Goal: Task Accomplishment & Management: Manage account settings

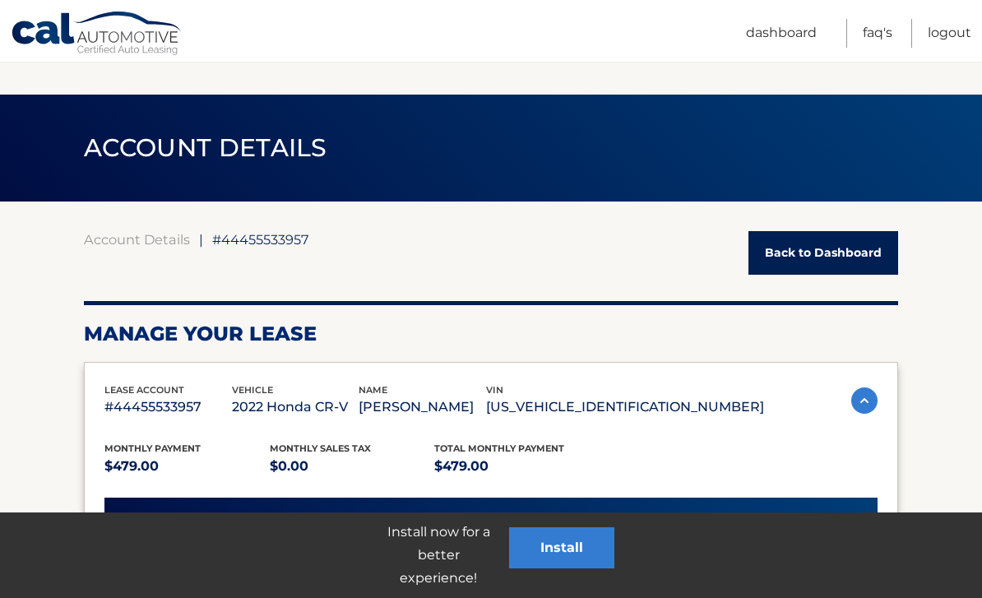
scroll to position [380, 0]
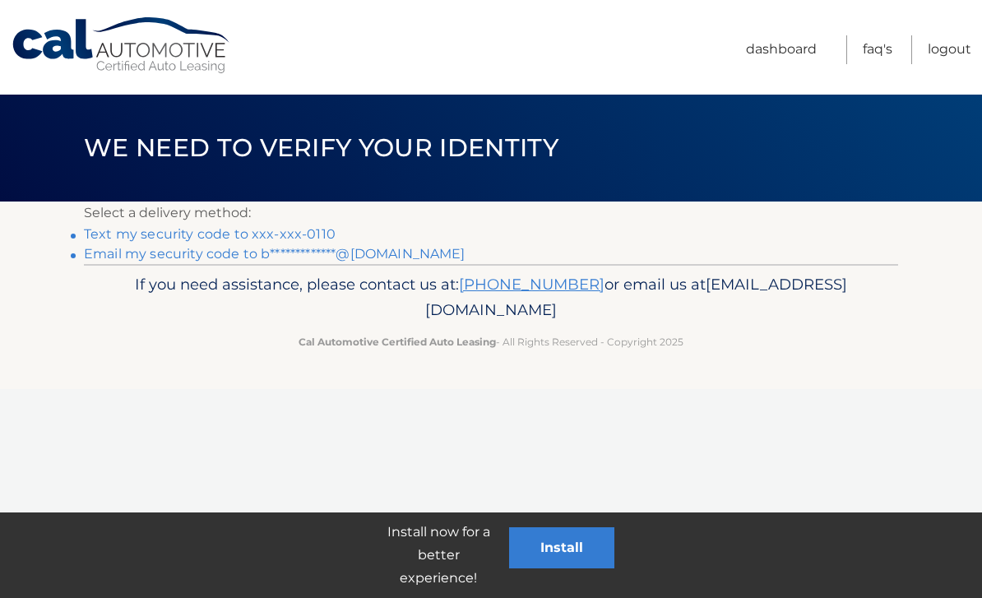
click at [240, 234] on link "Text my security code to xxx-xxx-0110" at bounding box center [210, 234] width 252 height 16
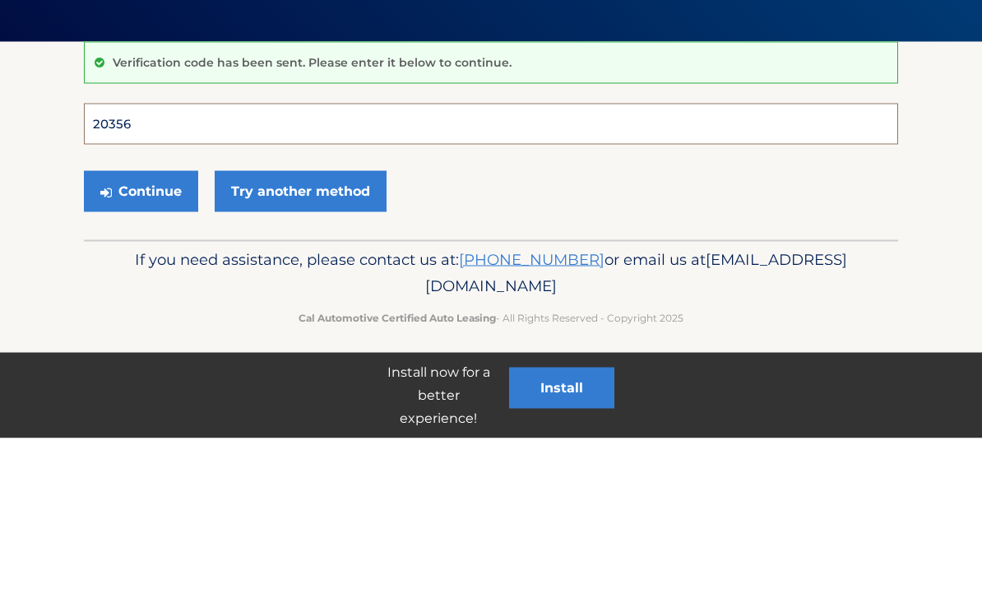
type input "203561"
click at [141, 331] on button "Continue" at bounding box center [141, 351] width 114 height 41
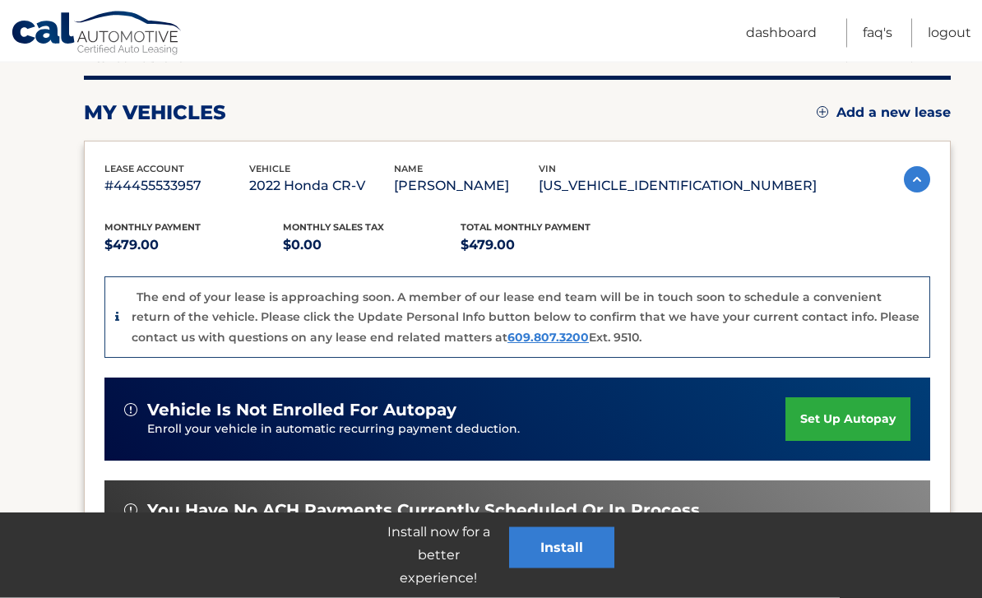
scroll to position [443, 0]
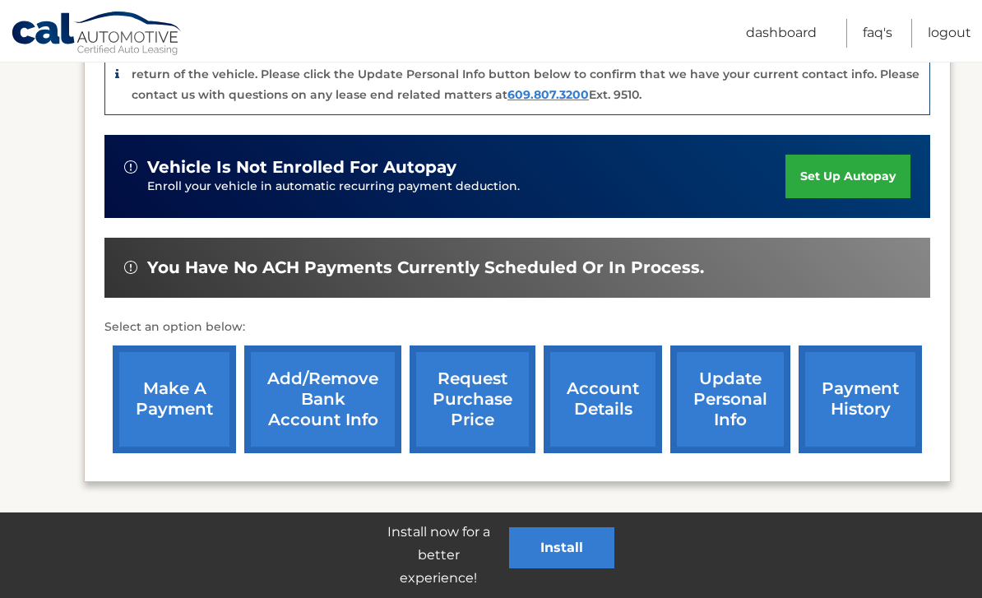
click at [619, 397] on link "account details" at bounding box center [603, 400] width 118 height 108
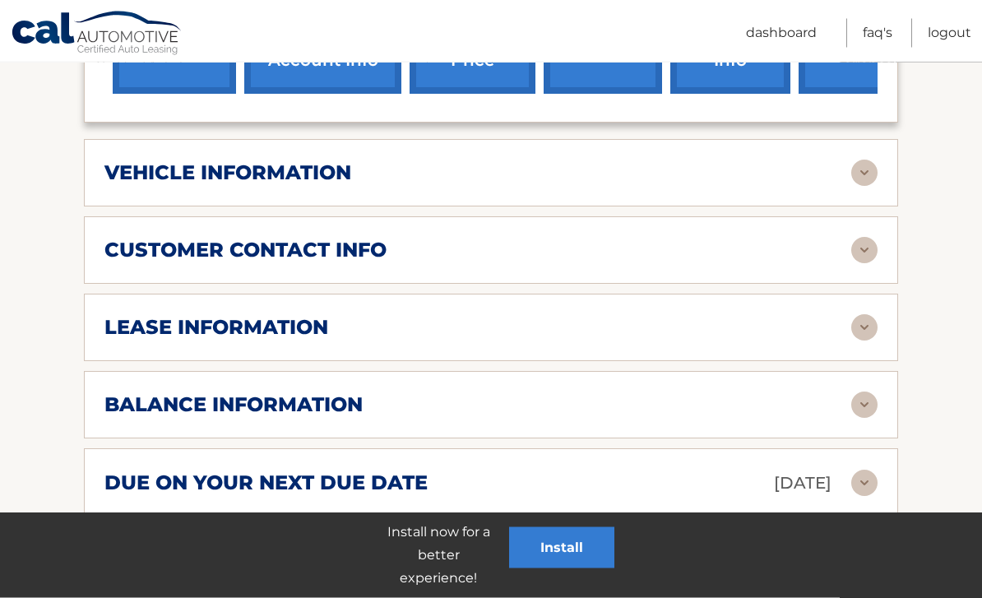
scroll to position [728, 0]
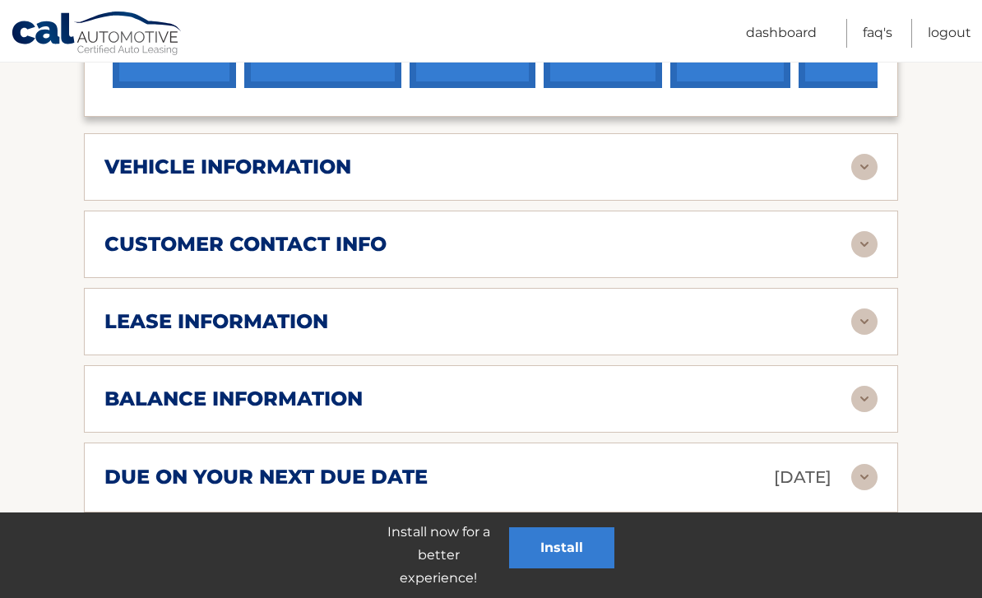
click at [869, 401] on img at bounding box center [865, 399] width 26 height 26
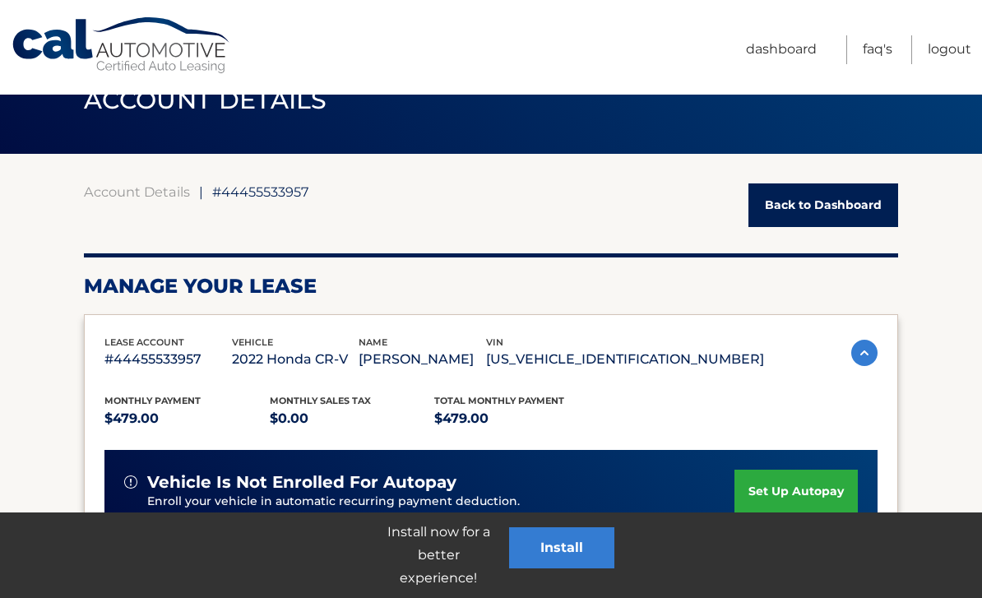
scroll to position [0, 0]
